Goal: Participate in discussion

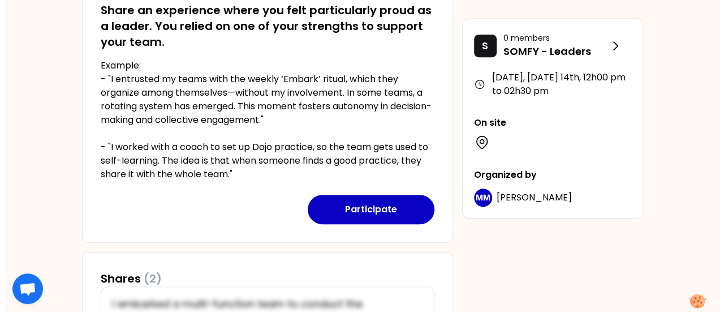
scroll to position [276, 0]
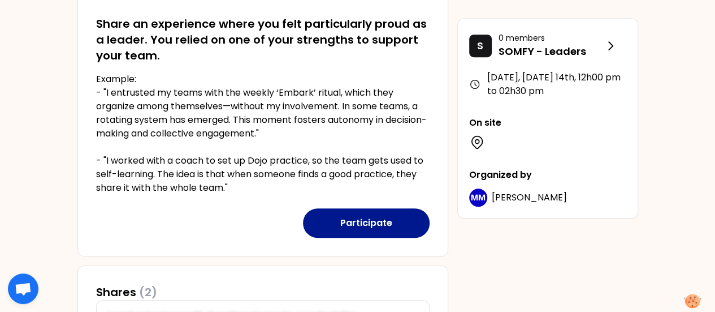
click at [380, 222] on button "Participate" at bounding box center [366, 222] width 127 height 29
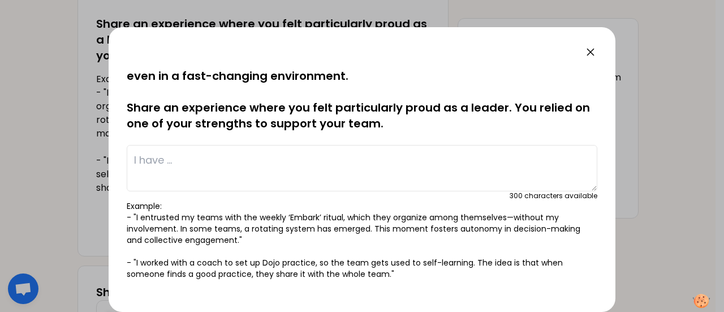
scroll to position [0, 0]
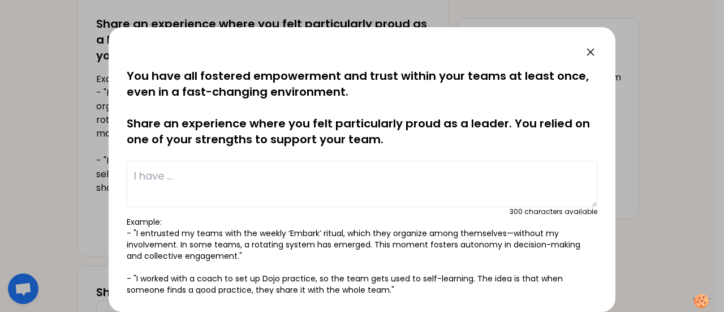
drag, startPoint x: 161, startPoint y: 162, endPoint x: 166, endPoint y: 164, distance: 5.9
click at [163, 163] on textarea at bounding box center [362, 184] width 471 height 46
type textarea "I"
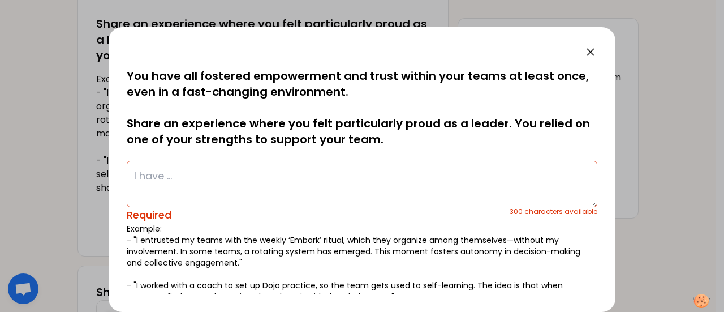
paste textarea "I empowered my team through a mindset shift toward proactive collaboration and …"
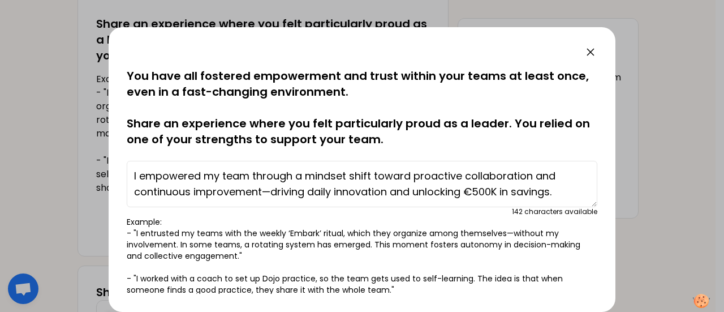
click at [389, 191] on textarea "I empowered my team through a mindset shift toward proactive collaboration and …" at bounding box center [362, 184] width 471 height 46
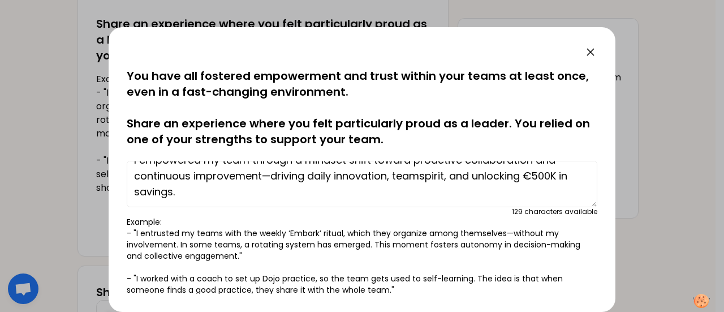
drag, startPoint x: 225, startPoint y: 178, endPoint x: 194, endPoint y: 202, distance: 39.0
click at [467, 177] on textarea "I empowered my team through a mindset shift toward proactive collaboration and …" at bounding box center [362, 184] width 471 height 46
click at [176, 193] on textarea "I empowered my team through a mindset shift toward proactive collaboration and …" at bounding box center [362, 184] width 471 height 46
click at [183, 186] on textarea "I empowered my team through a mindset shift toward proactive collaboration and …" at bounding box center [362, 184] width 471 height 46
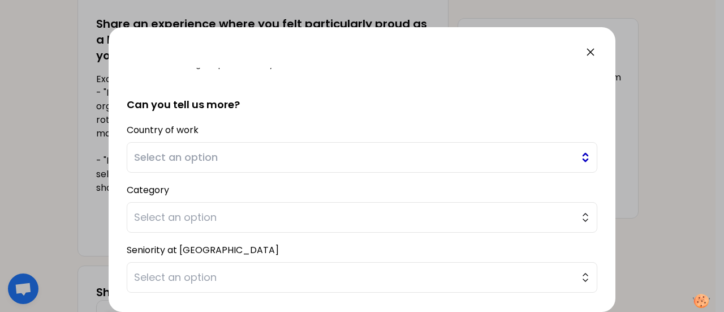
scroll to position [226, 0]
click at [232, 158] on span "Select an option" at bounding box center [354, 157] width 440 height 16
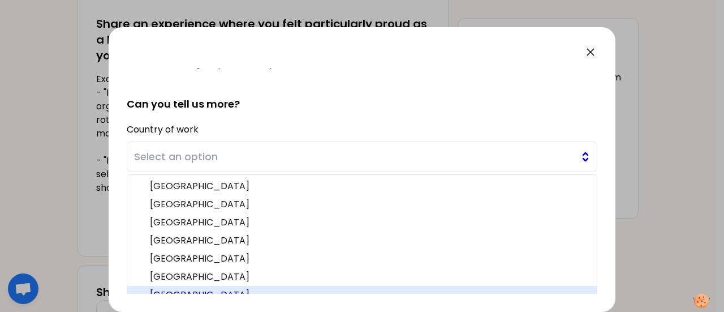
scroll to position [235, 0]
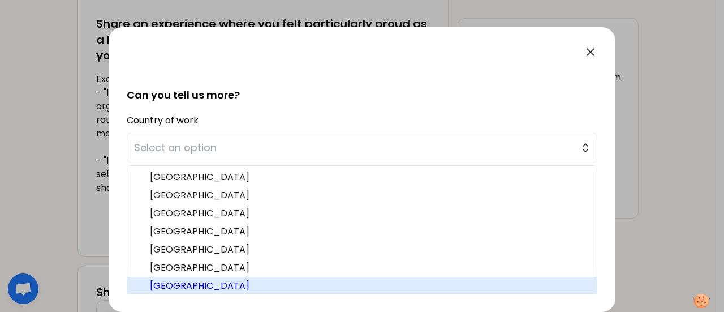
click at [187, 279] on span "France" at bounding box center [369, 286] width 438 height 14
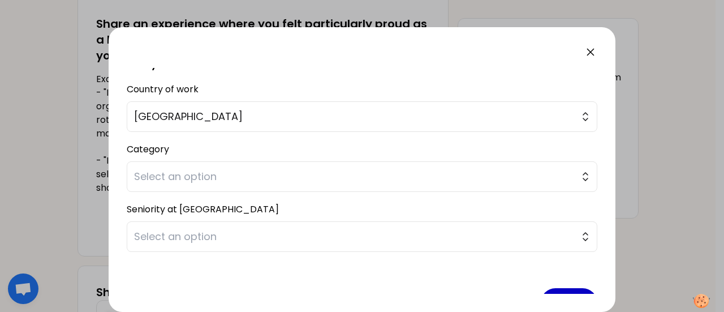
scroll to position [292, 0]
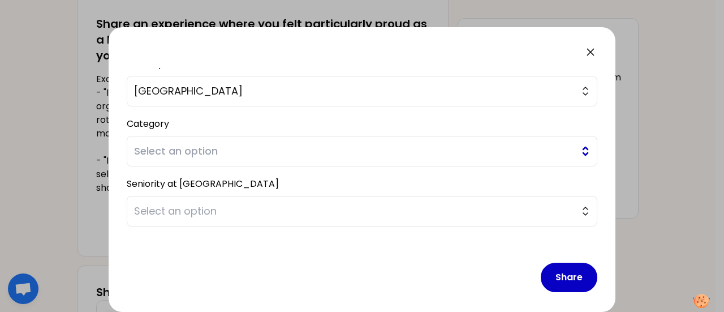
click at [258, 149] on span "Select an option" at bounding box center [354, 151] width 440 height 16
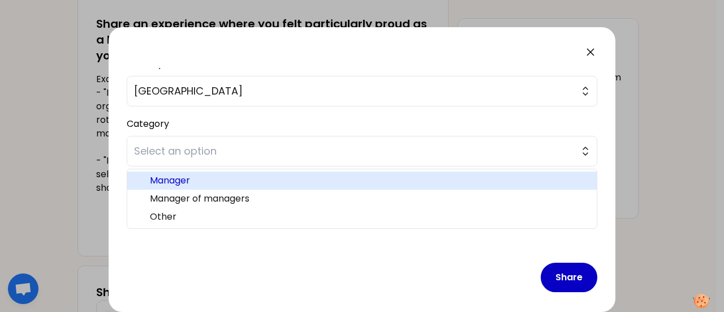
click at [189, 178] on span "Manager" at bounding box center [369, 181] width 438 height 14
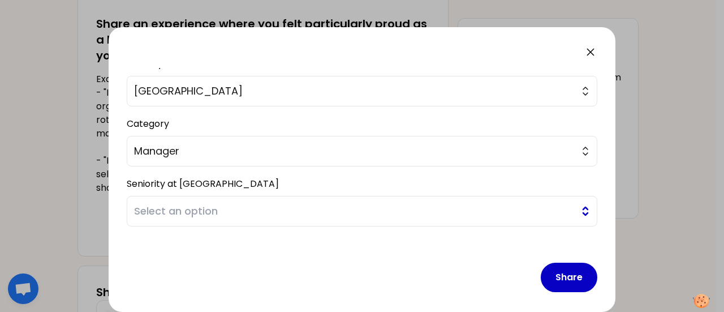
click at [170, 211] on span "Select an option" at bounding box center [354, 211] width 440 height 16
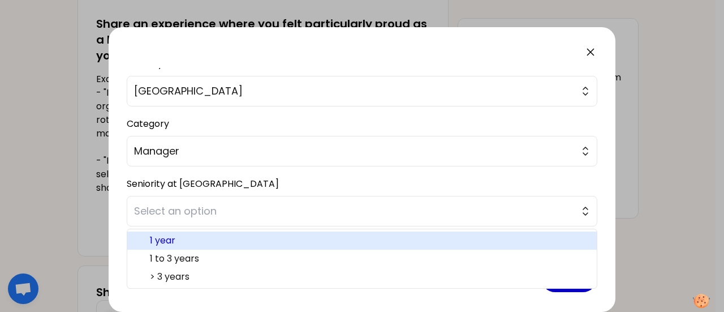
click at [192, 242] on span "1 year" at bounding box center [369, 241] width 438 height 14
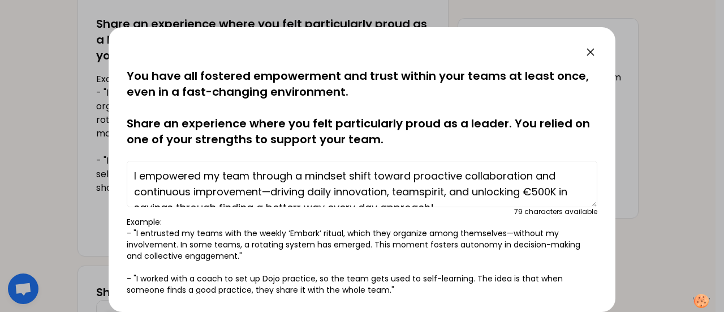
scroll to position [16, 0]
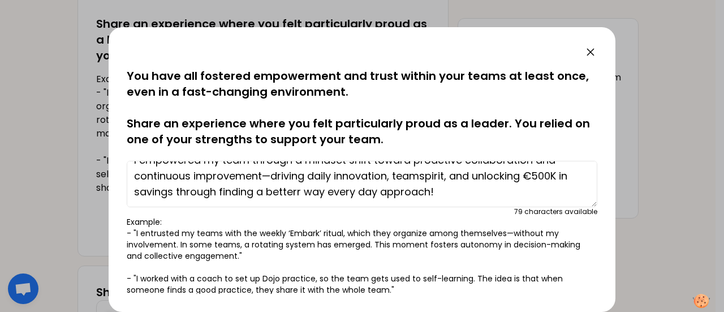
click at [292, 189] on textarea "I empowered my team through a mindset shift toward proactive collaboration and …" at bounding box center [362, 184] width 471 height 46
click at [296, 190] on textarea "I empowered my team through a mindset shift toward proactive collaboration and …" at bounding box center [362, 184] width 471 height 46
click at [563, 174] on textarea "I empowered my team through a mindset shift toward proactive collaboration and …" at bounding box center [362, 184] width 471 height 46
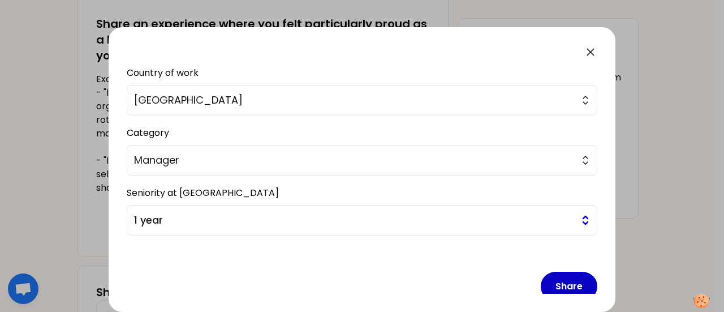
scroll to position [298, 0]
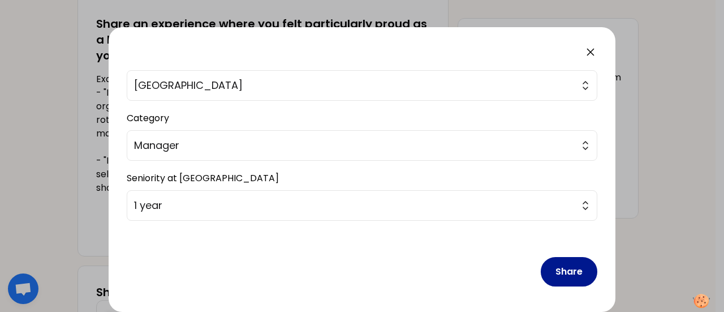
type textarea "I empowered my team through a mindset shift toward proactive collaboration and …"
click at [542, 271] on button "Share" at bounding box center [569, 271] width 57 height 29
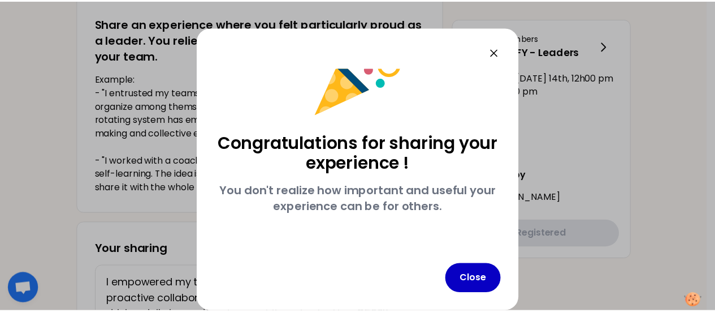
scroll to position [43, 0]
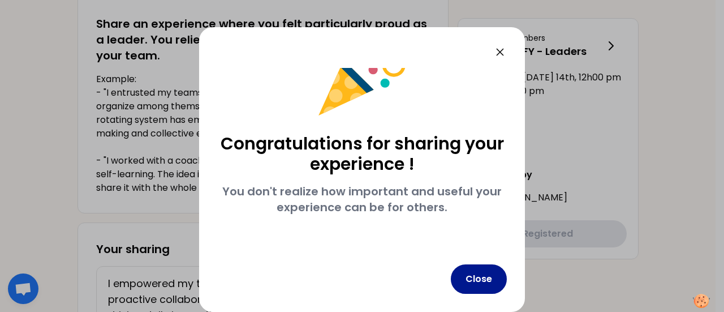
click at [482, 281] on button "Close" at bounding box center [479, 278] width 56 height 29
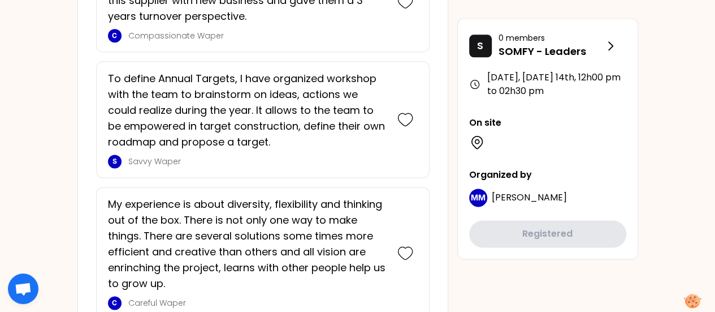
scroll to position [2949, 0]
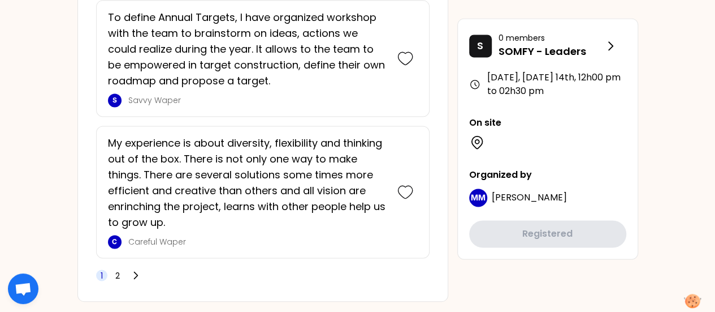
click at [118, 267] on div "1 2" at bounding box center [120, 275] width 48 height 16
click at [117, 269] on span "2" at bounding box center [117, 274] width 5 height 11
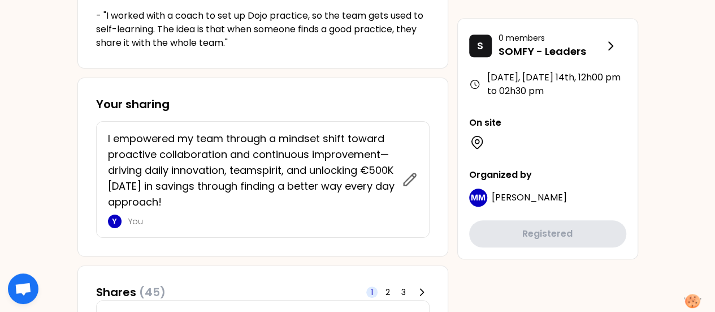
scroll to position [489, 0]
